Goal: Transaction & Acquisition: Purchase product/service

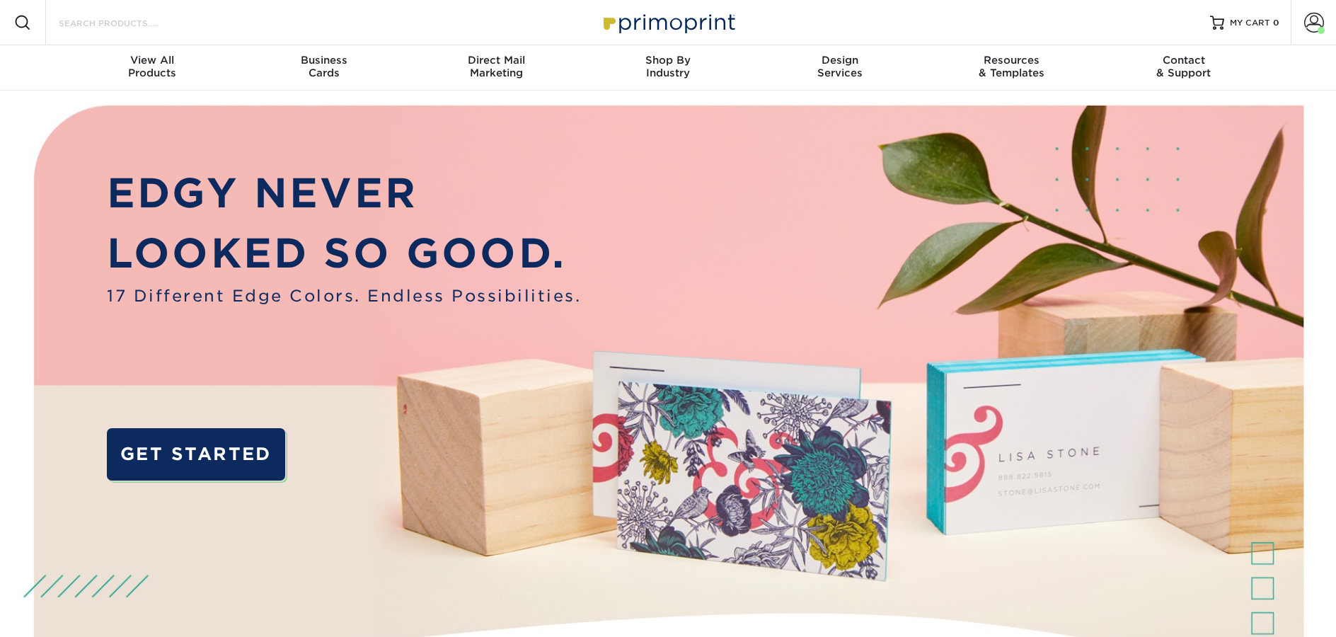
click at [98, 29] on input "Search Products" at bounding box center [126, 22] width 138 height 17
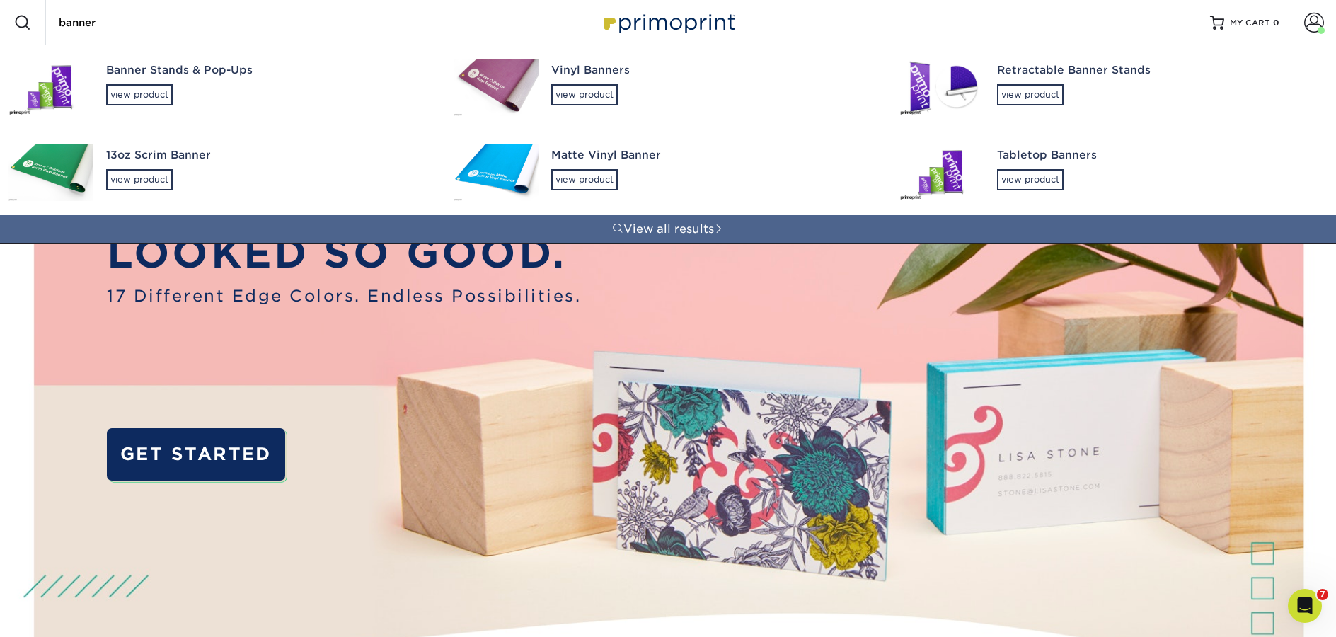
type input "banner"
click at [505, 67] on img at bounding box center [496, 87] width 85 height 57
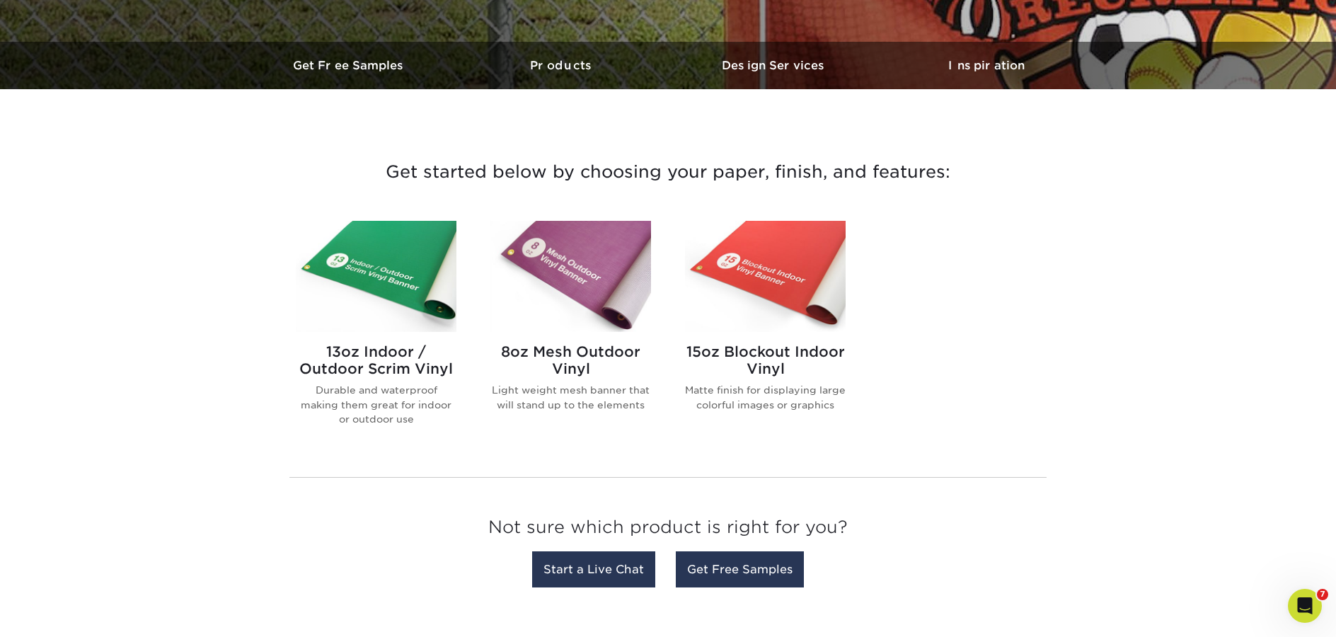
click at [552, 268] on img at bounding box center [570, 276] width 161 height 111
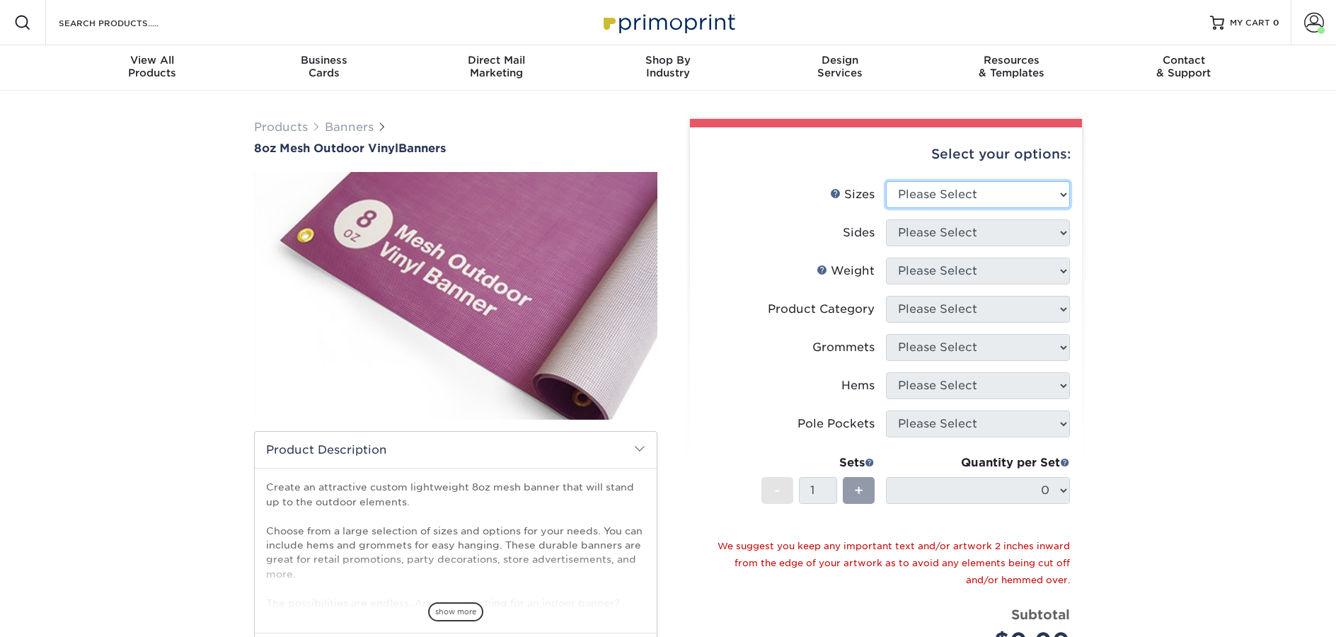
click at [957, 188] on select "Please Select 24" x 36" 24" x 48" 36" x 48" 36" x 60" 36" x 72" 36" x 96" 36" x…" at bounding box center [978, 194] width 184 height 27
select select "24.00x36.00"
click at [886, 181] on select "Please Select 24" x 36" 24" x 48" 36" x 48" 36" x 60" 36" x 72" 36" x 96" 36" x…" at bounding box center [978, 194] width 184 height 27
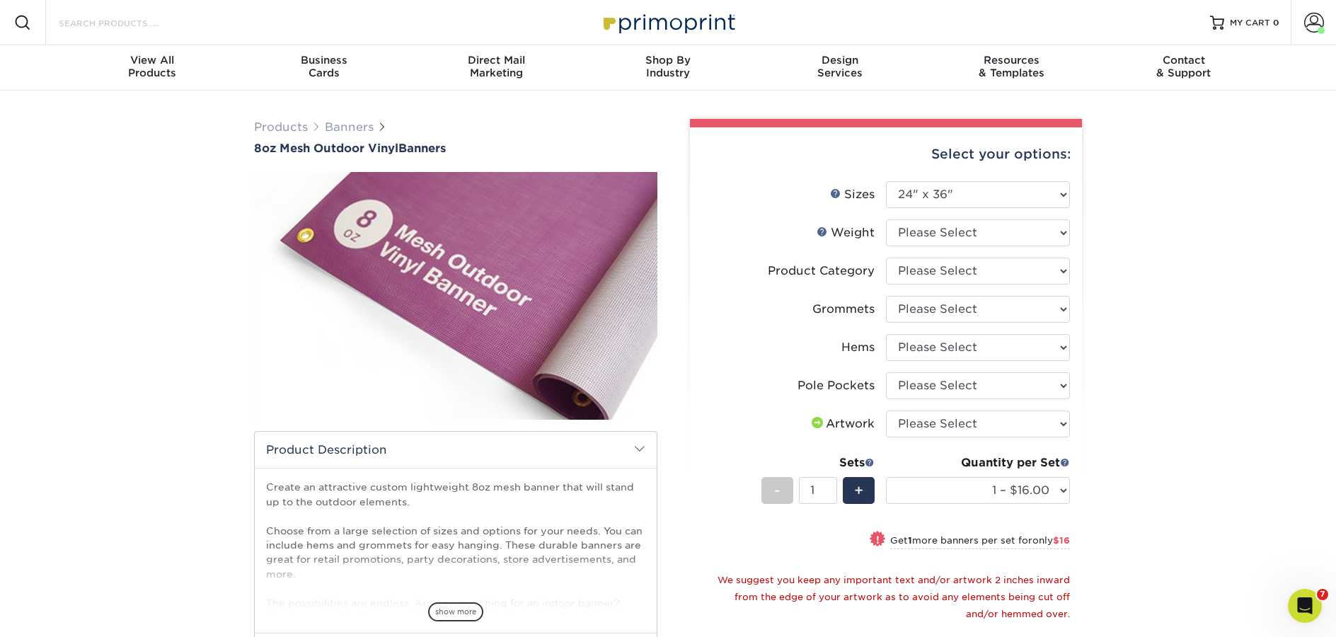
click at [156, 22] on input "Search Products" at bounding box center [126, 22] width 138 height 17
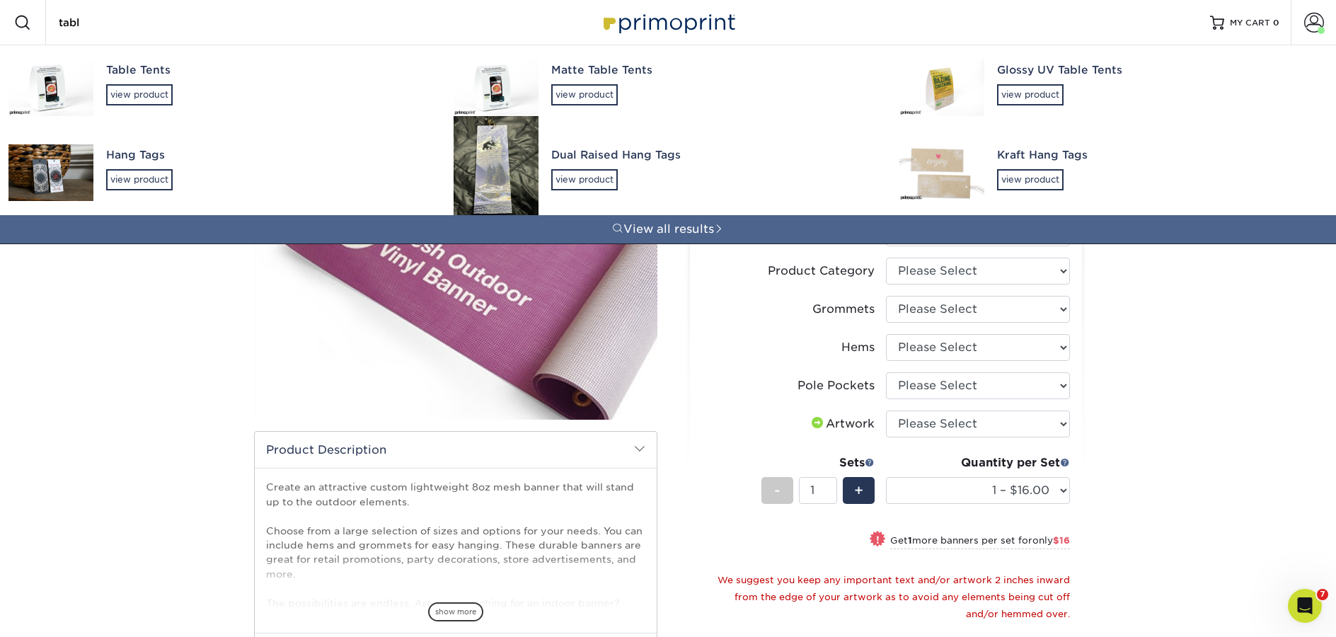
type input "table"
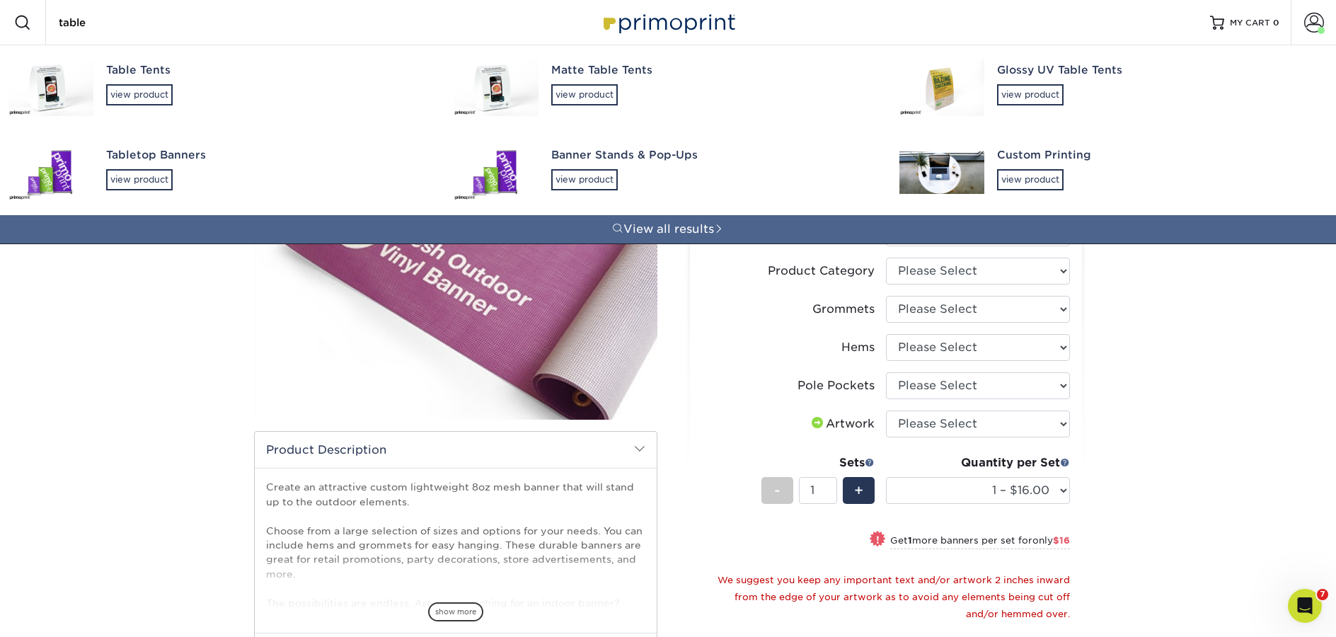
drag, startPoint x: 100, startPoint y: 26, endPoint x: 3, endPoint y: 16, distance: 97.4
click at [3, 16] on div "Resources Menu Search Products table Table Tents view product Matte Table Tents…" at bounding box center [668, 22] width 1336 height 45
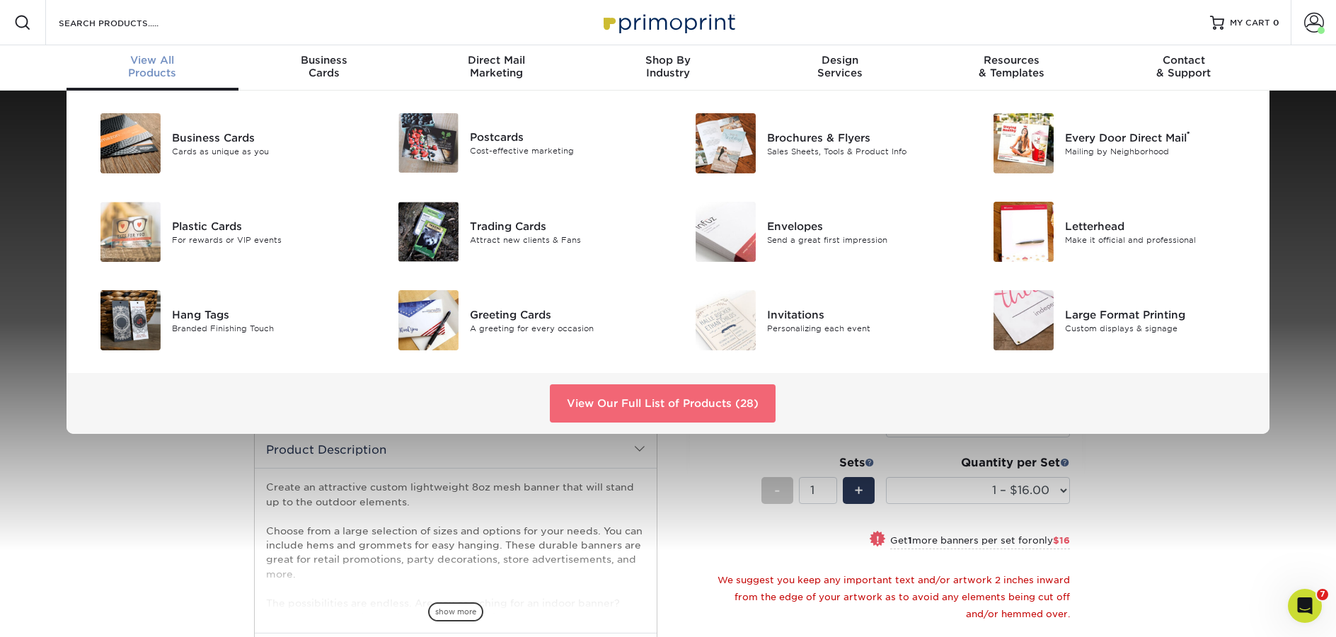
click at [691, 396] on link "View Our Full List of Products (28)" at bounding box center [663, 403] width 226 height 38
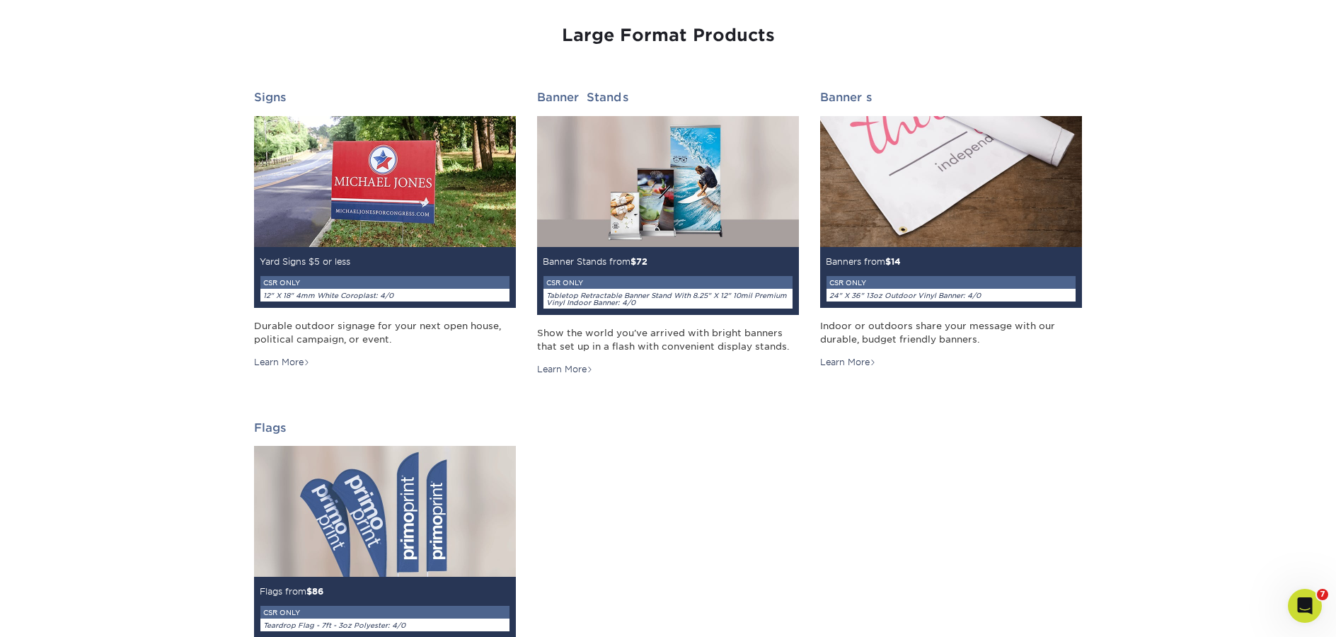
scroll to position [2084, 0]
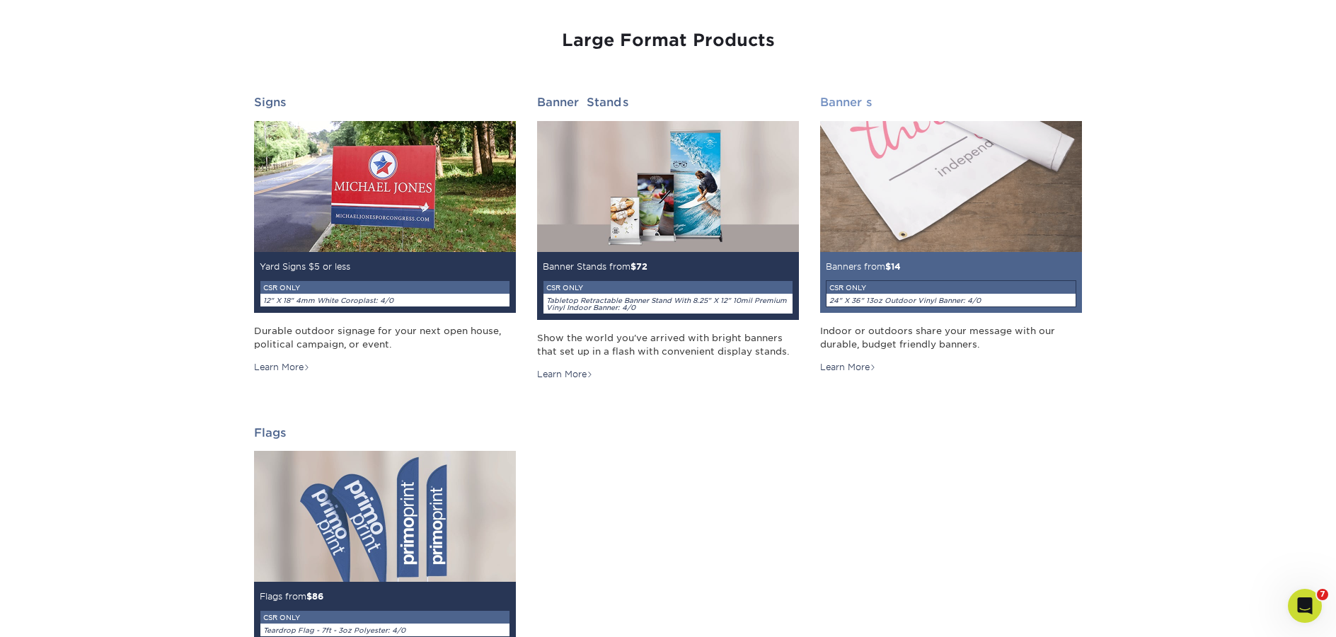
click at [975, 235] on img at bounding box center [951, 186] width 262 height 131
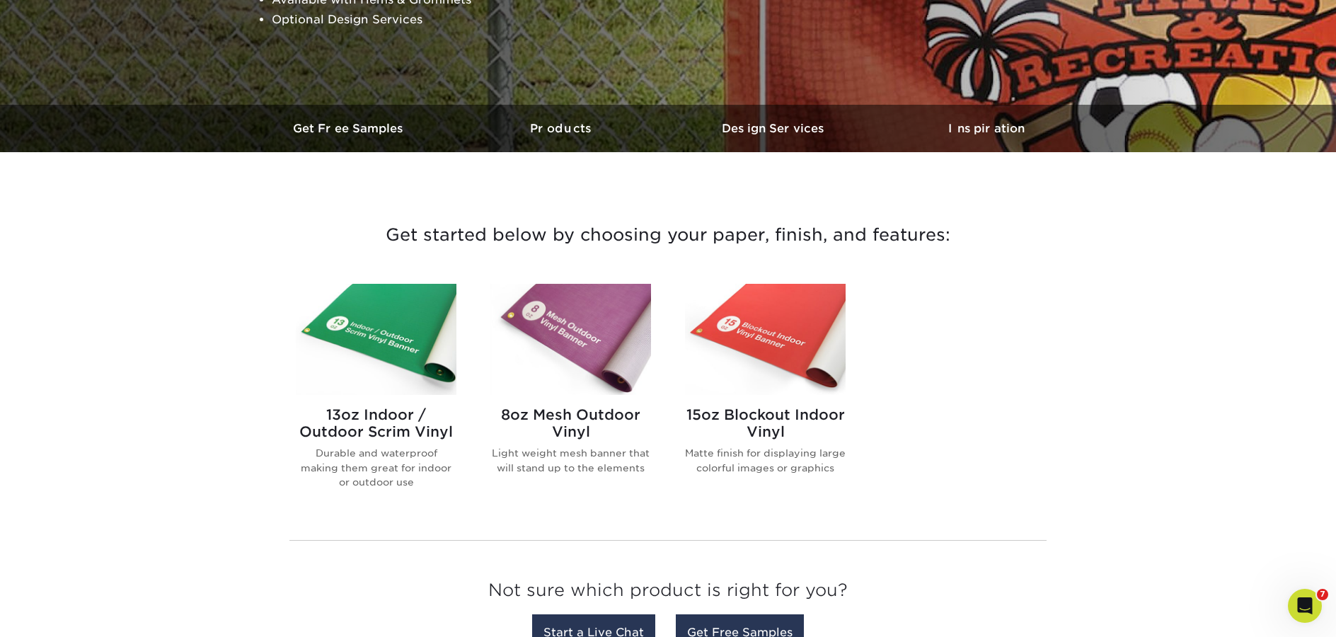
scroll to position [341, 0]
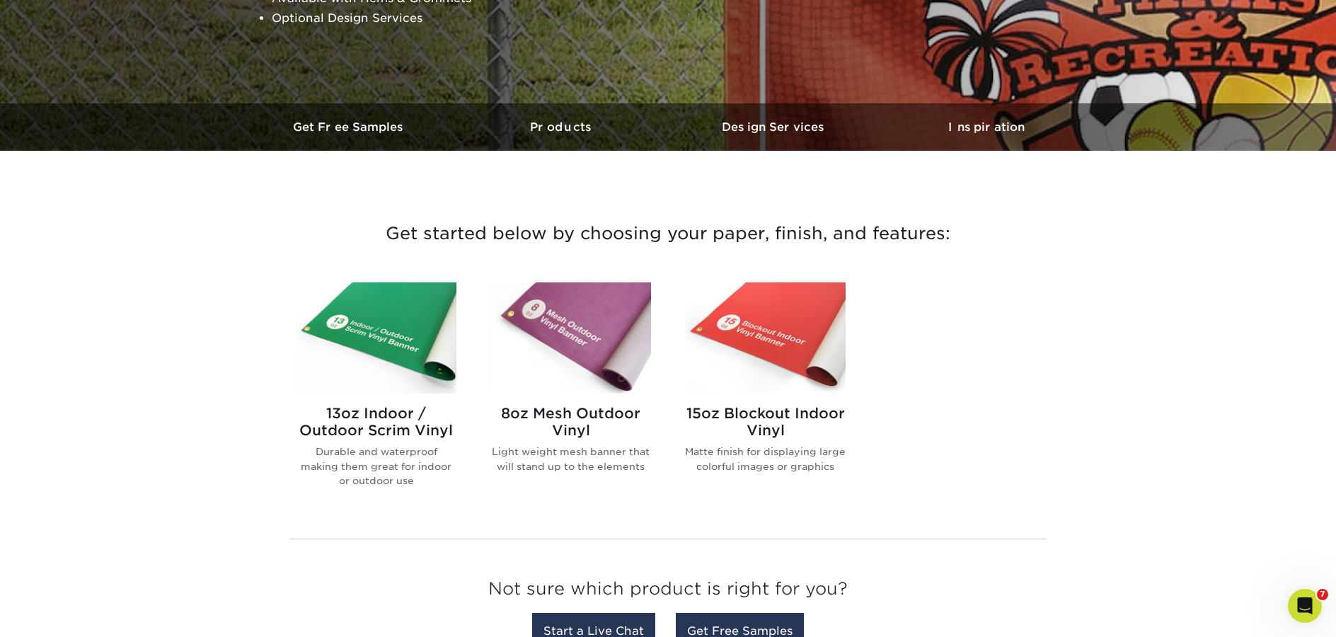
click at [548, 314] on img at bounding box center [570, 337] width 161 height 111
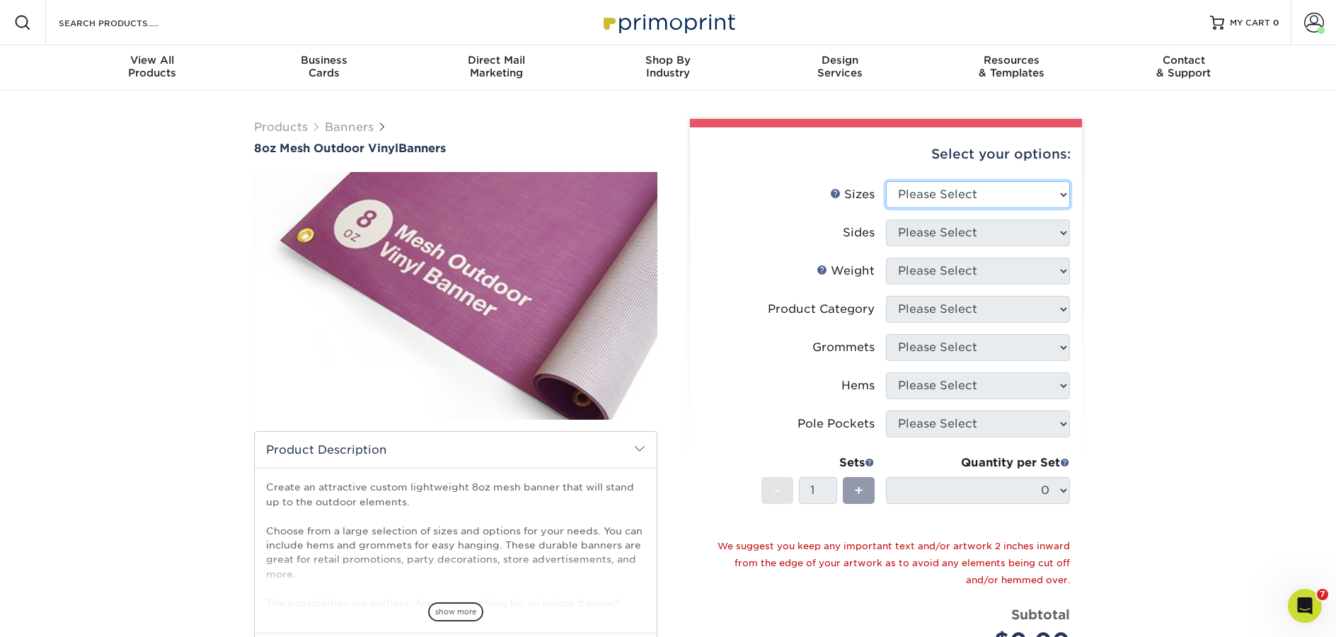
click at [979, 200] on select "Please Select 24" x 36" 24" x 48" 36" x 48" 36" x 60" 36" x 72" 36" x 96" 36" x…" at bounding box center [978, 194] width 184 height 27
select select "24.00x36.00"
click at [886, 181] on select "Please Select 24" x 36" 24" x 48" 36" x 48" 36" x 60" 36" x 72" 36" x 96" 36" x…" at bounding box center [978, 194] width 184 height 27
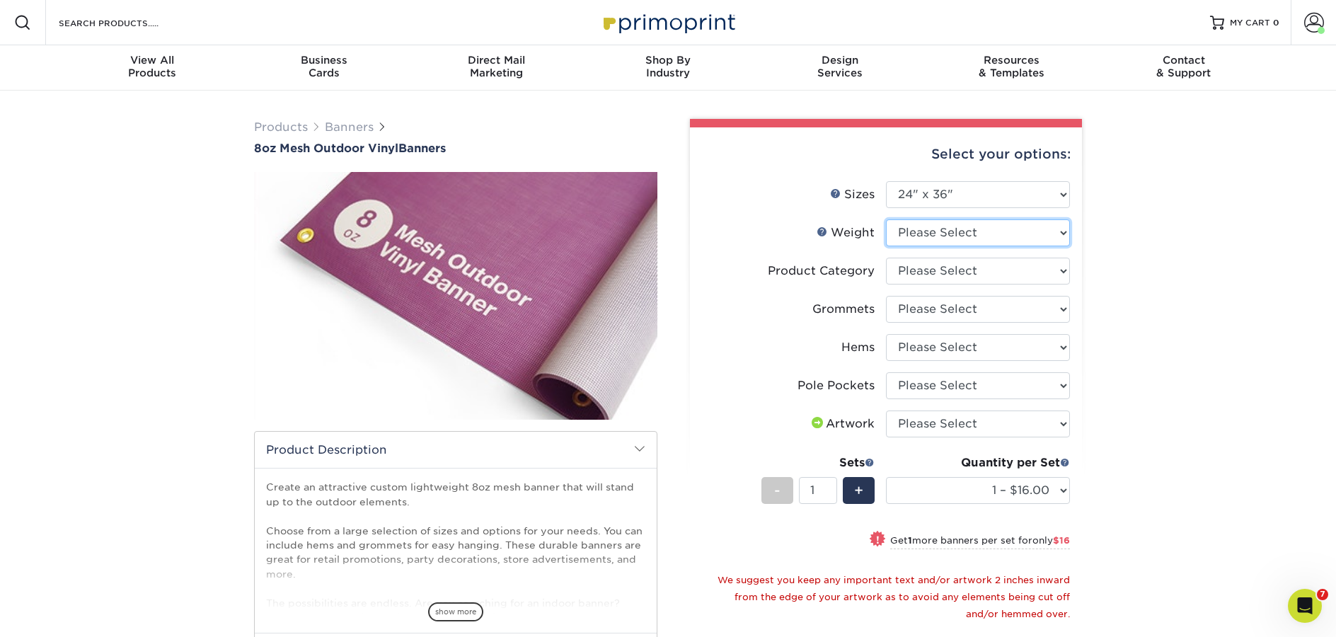
click at [957, 236] on select "Please Select 8OZMESH" at bounding box center [978, 232] width 184 height 27
select select "8OZMESH"
click at [886, 219] on select "Please Select 8OZMESH" at bounding box center [978, 232] width 184 height 27
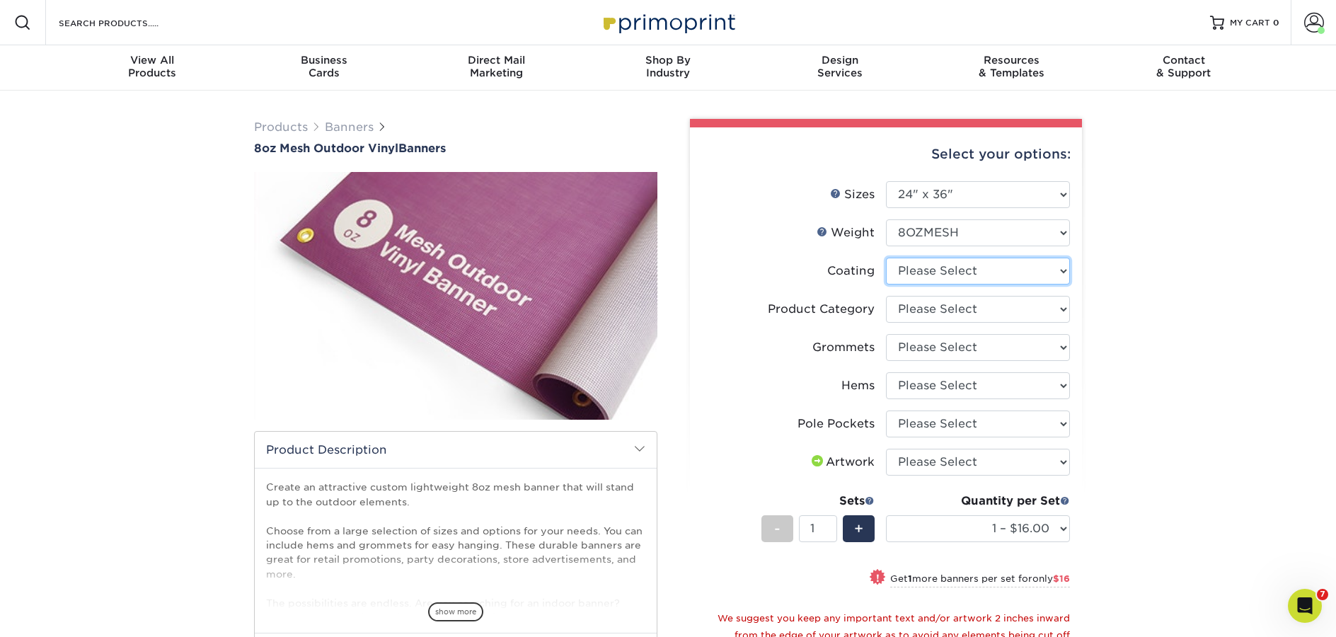
click at [954, 274] on select at bounding box center [978, 271] width 184 height 27
select select "3e7618de-abca-4bda-9f97-8b9129e913d8"
click at [886, 258] on select at bounding box center [978, 271] width 184 height 27
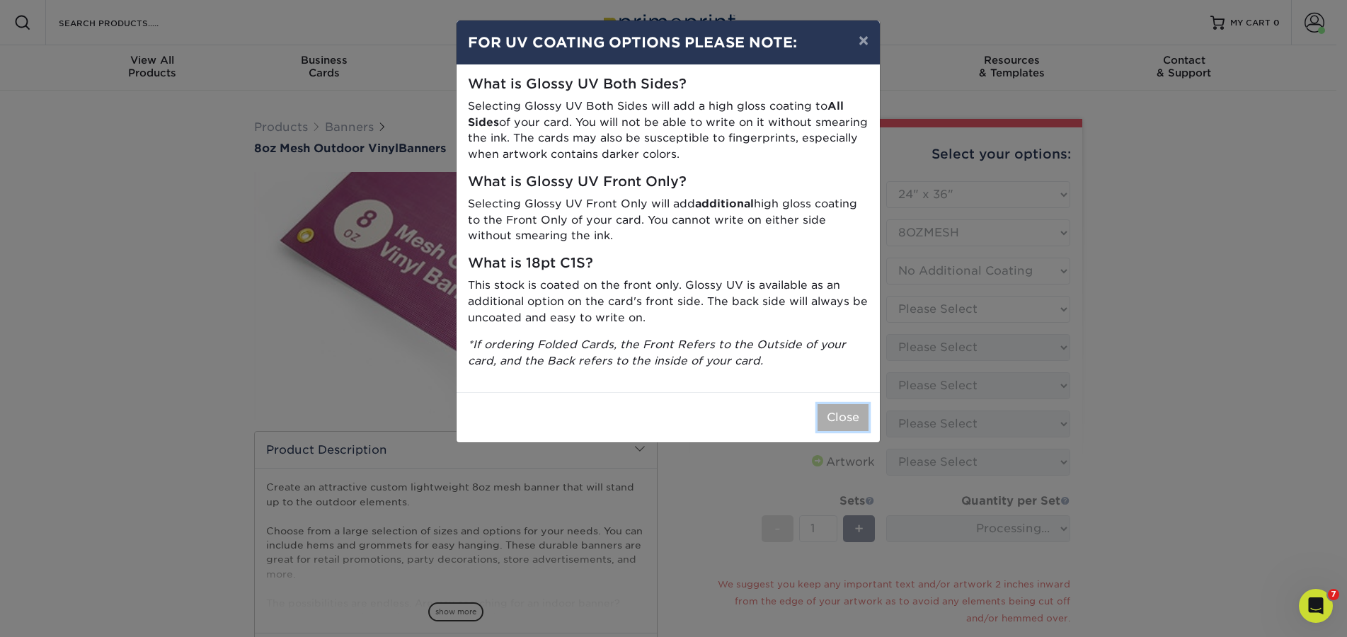
click at [830, 411] on button "Close" at bounding box center [842, 417] width 51 height 27
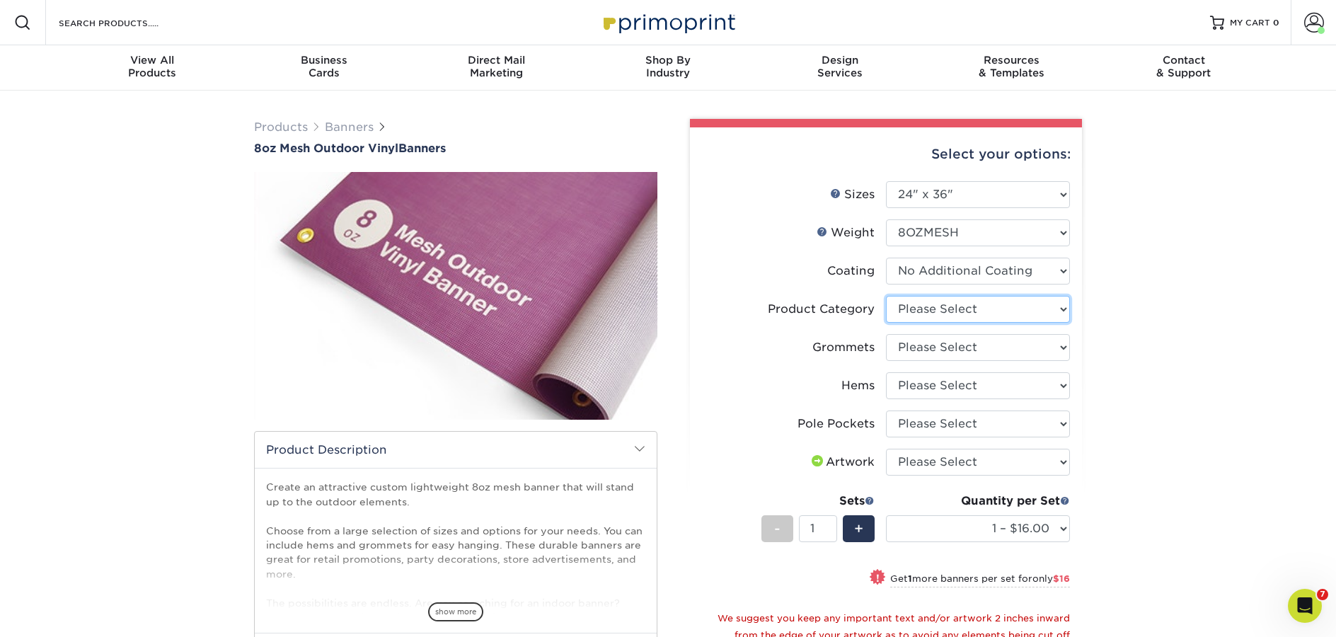
click at [1042, 311] on select "Please Select 8oz Mesh Banner" at bounding box center [978, 309] width 184 height 27
select select "fb3711ff-1725-42e1-bc4f-134fa5e422b0"
click at [886, 296] on select "Please Select 8oz Mesh Banner" at bounding box center [978, 309] width 184 height 27
click at [974, 344] on select "Please Select No Grommets Yes, Grommet All 4 Corners Yes, Grommets Every 2 ft." at bounding box center [978, 347] width 184 height 27
select select "ce33bba6-a87b-4293-934d-6f372bdce3e6"
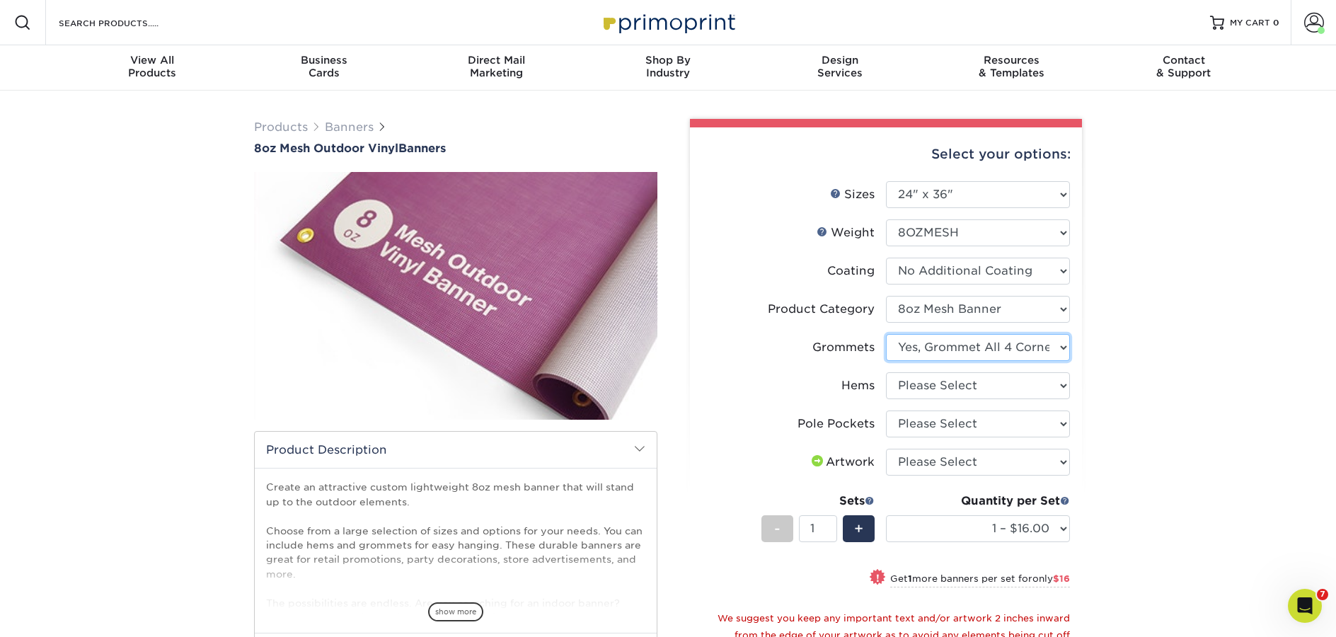
click at [886, 334] on select "Please Select No Grommets Yes, Grommet All 4 Corners Yes, Grommets Every 2 ft." at bounding box center [978, 347] width 184 height 27
click at [934, 388] on select "Please Select No Hems/Pole Pockets Yes, Hems Top and Bottom Only Yes, Hems All …" at bounding box center [978, 385] width 184 height 27
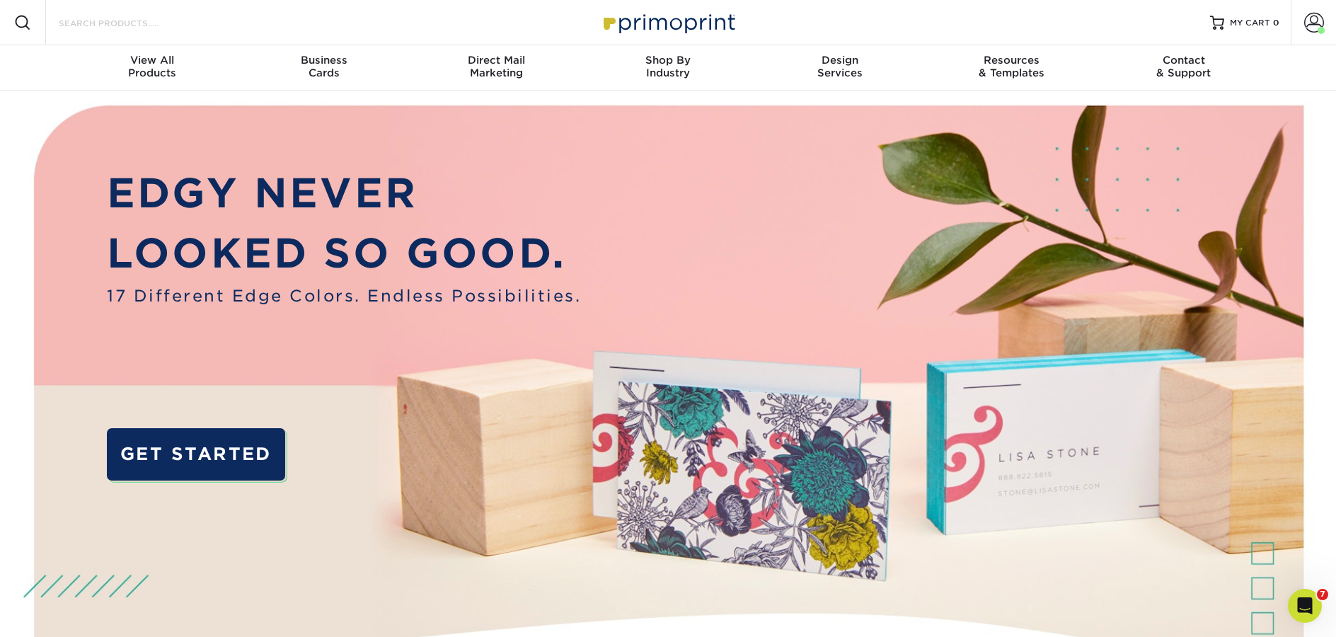
click at [91, 16] on input "Search Products" at bounding box center [126, 22] width 138 height 17
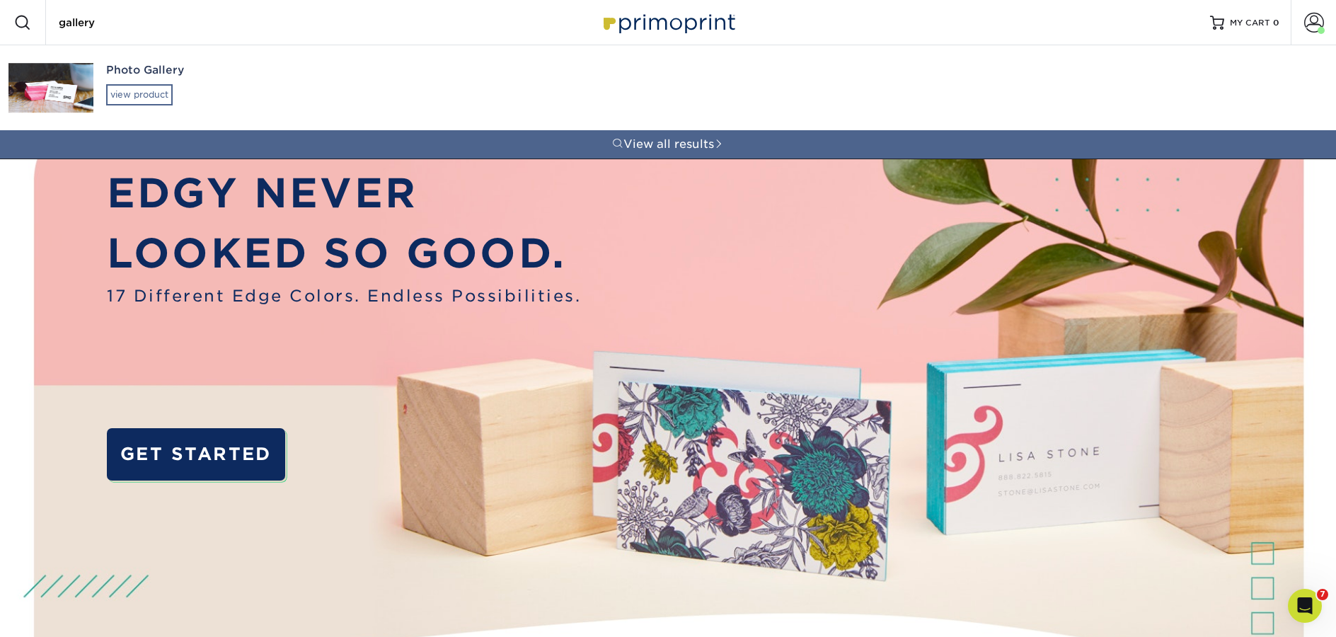
type input "gallery"
click at [132, 101] on div "view product" at bounding box center [139, 94] width 67 height 21
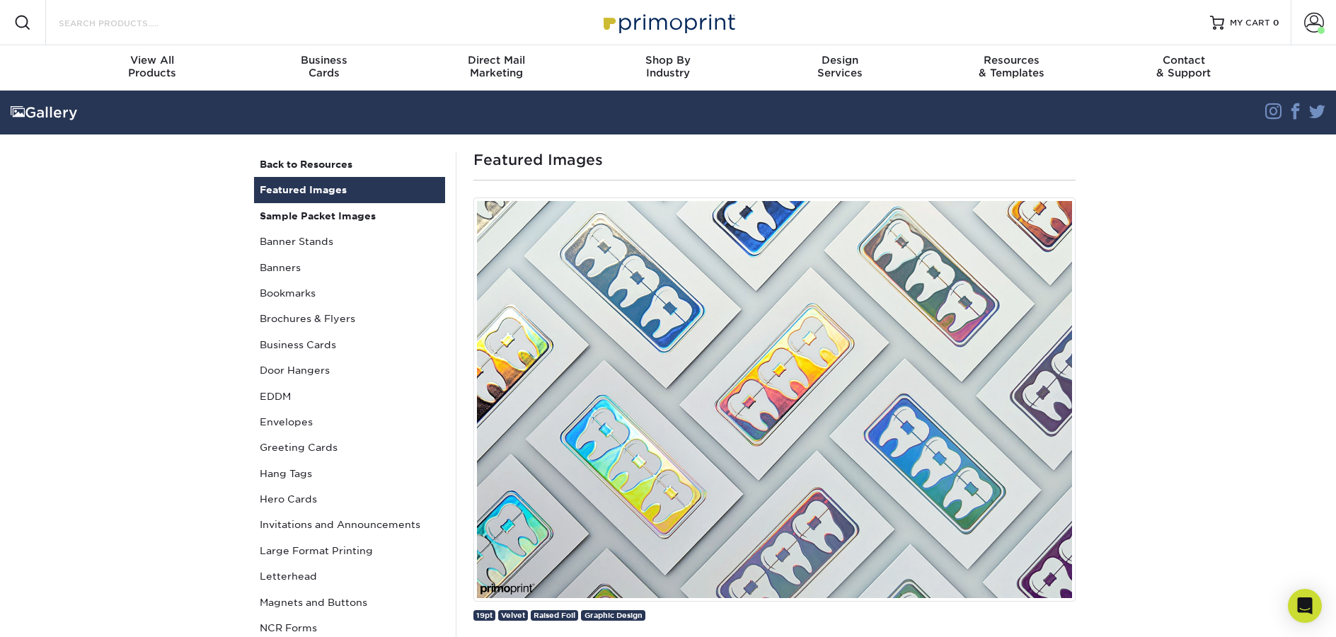
click at [83, 22] on input "Search Products" at bounding box center [126, 22] width 138 height 17
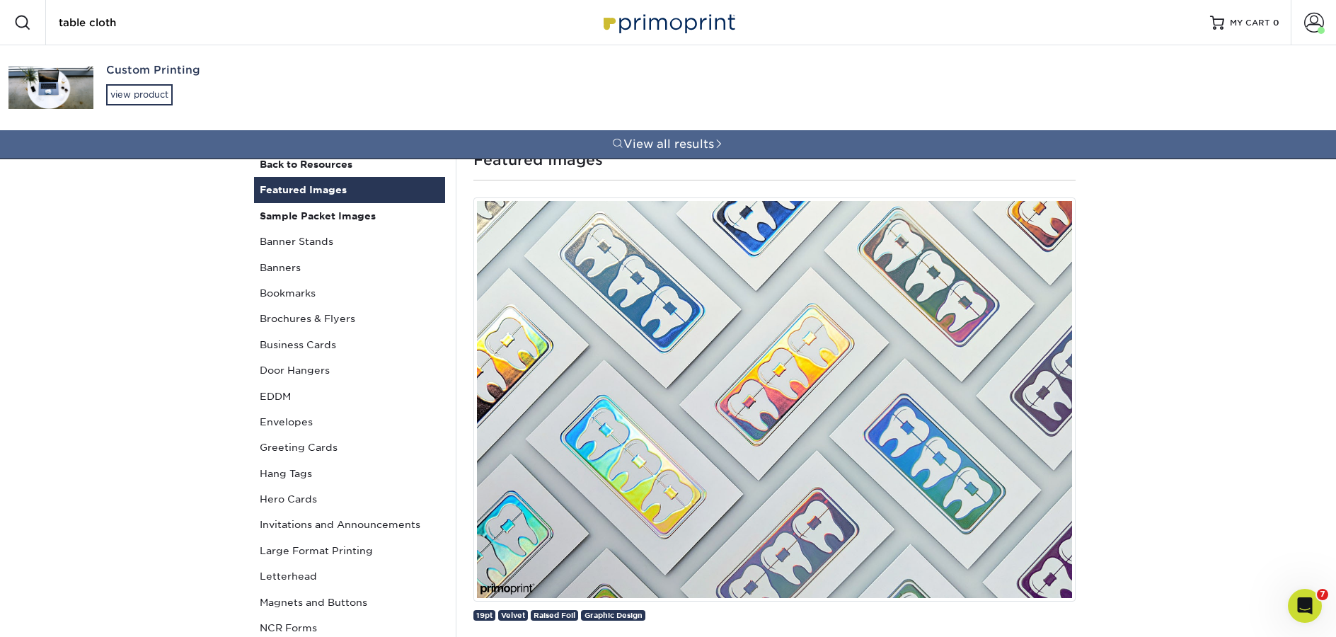
type input "table cloth"
